Goal: Navigation & Orientation: Go to known website

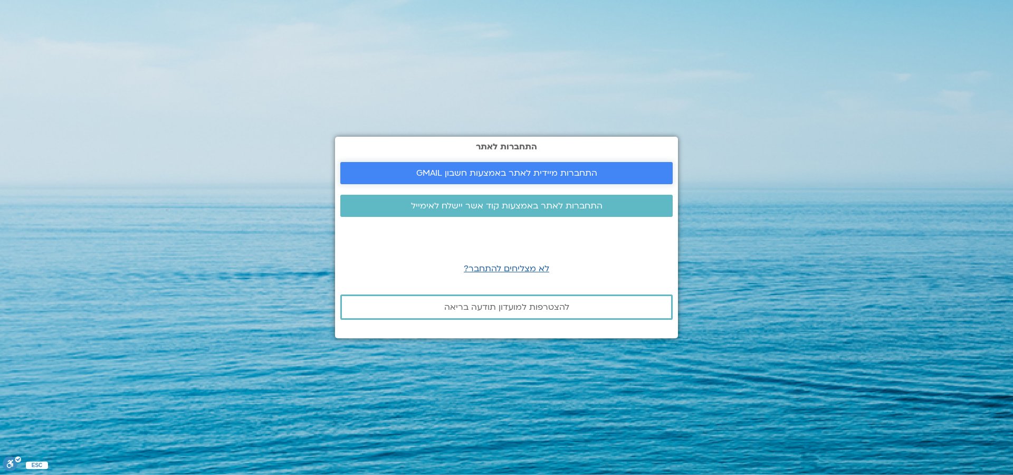
click at [418, 175] on span "התחברות מיידית לאתר באמצעות חשבון GMAIL" at bounding box center [506, 172] width 181 height 9
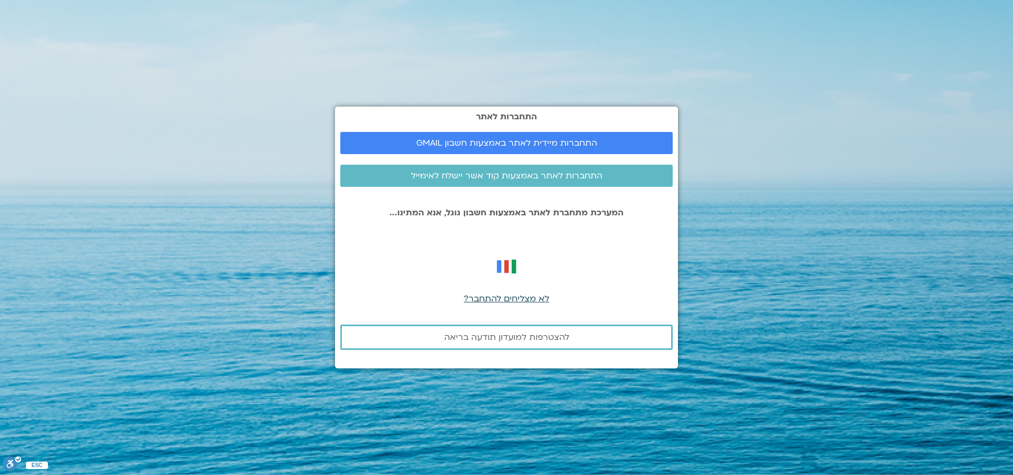
click at [501, 300] on span "לא מצליחים להתחבר?" at bounding box center [506, 299] width 85 height 12
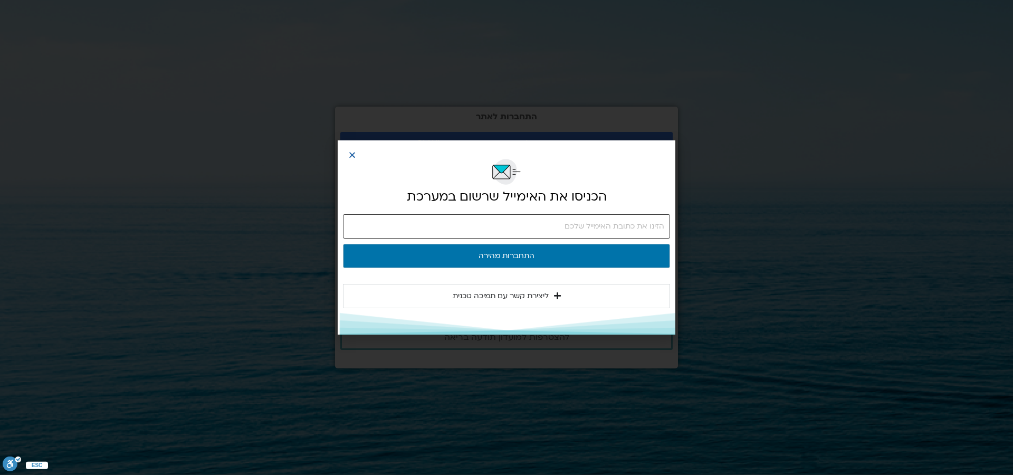
click at [485, 228] on input "email" at bounding box center [506, 226] width 327 height 24
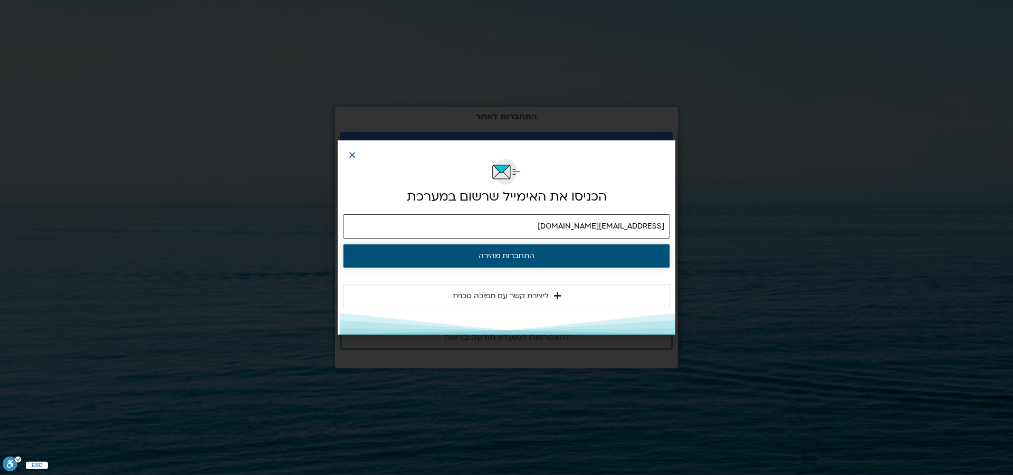
type input "[EMAIL_ADDRESS][DOMAIN_NAME]"
click at [516, 255] on button "התחברות מהירה" at bounding box center [506, 256] width 327 height 24
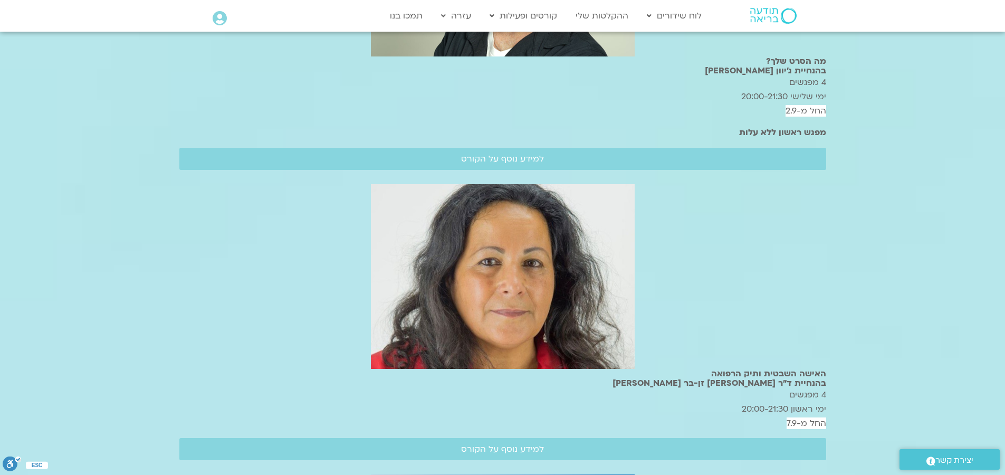
scroll to position [1119, 0]
